Goal: Task Accomplishment & Management: Use online tool/utility

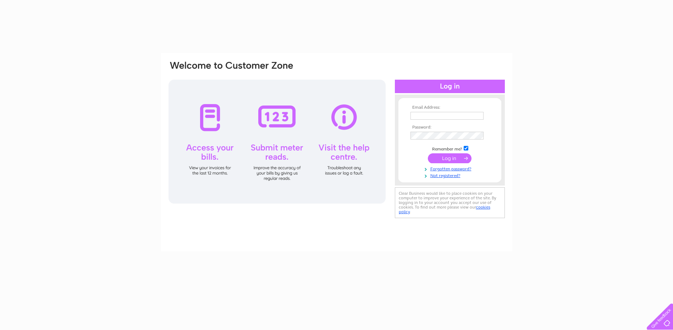
click at [422, 111] on td at bounding box center [449, 115] width 82 height 11
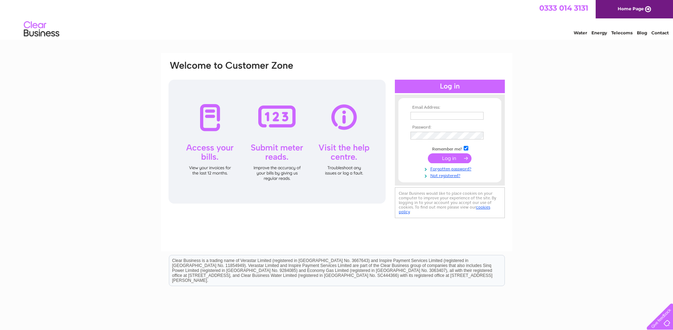
click at [423, 112] on input "text" at bounding box center [446, 116] width 73 height 8
type input "neilvanstone78@hotmail.co.uk"
click at [428, 154] on input "submit" at bounding box center [450, 159] width 44 height 10
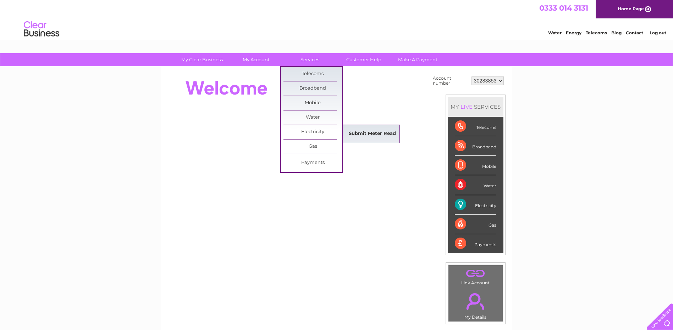
click at [348, 133] on link "Submit Meter Read" at bounding box center [372, 134] width 58 height 14
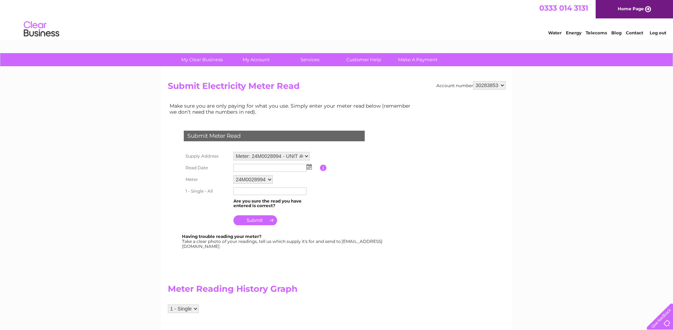
click at [256, 167] on input "text" at bounding box center [269, 168] width 73 height 8
click at [256, 167] on input "text" at bounding box center [270, 168] width 74 height 9
click at [308, 167] on img at bounding box center [308, 167] width 5 height 6
click at [272, 199] on link "1" at bounding box center [273, 198] width 11 height 7
type input "2025/10/01"
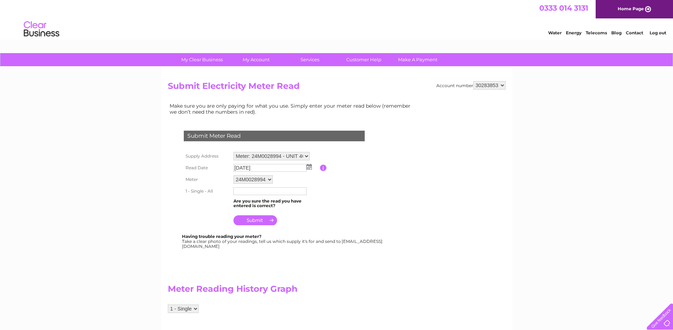
click at [248, 194] on input "text" at bounding box center [269, 192] width 73 height 8
type input "1955"
click at [258, 220] on input "submit" at bounding box center [255, 221] width 44 height 10
